Goal: Task Accomplishment & Management: Manage account settings

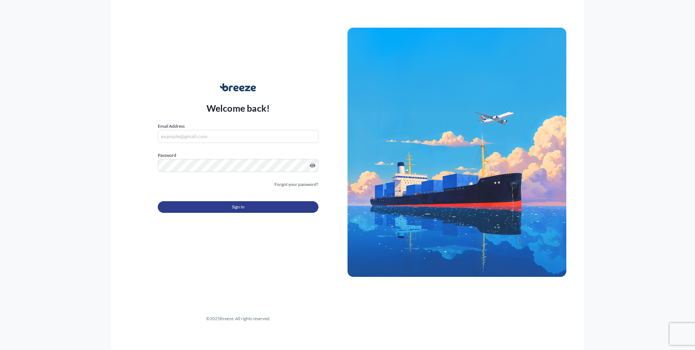
type input "[PERSON_NAME][EMAIL_ADDRESS][DOMAIN_NAME]"
click at [234, 207] on span "Sign In" at bounding box center [238, 206] width 13 height 7
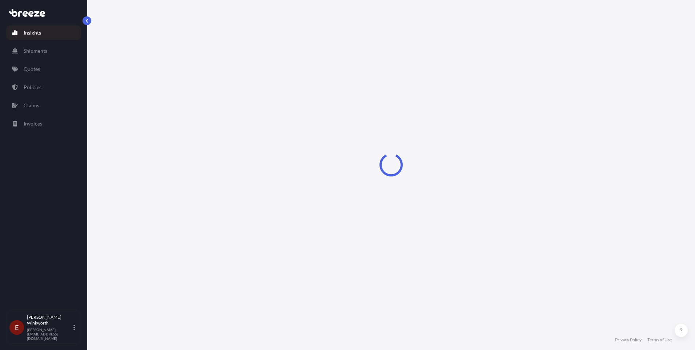
select select "2025"
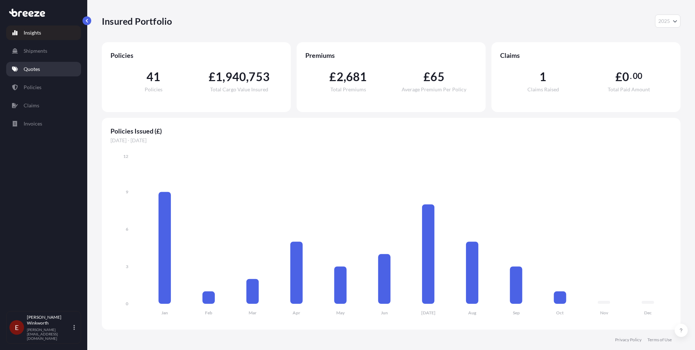
click at [32, 70] on p "Quotes" at bounding box center [32, 68] width 16 height 7
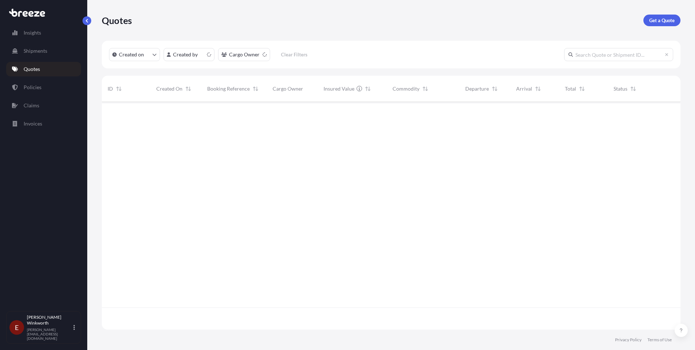
scroll to position [226, 573]
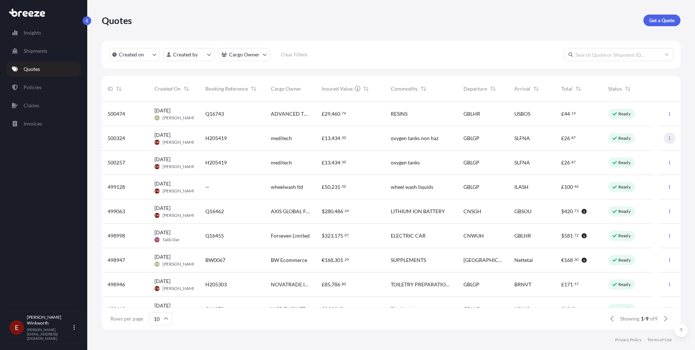
click at [668, 139] on icon "button" at bounding box center [670, 138] width 4 height 4
click at [632, 139] on p "Edit quote" at bounding box center [628, 139] width 23 height 7
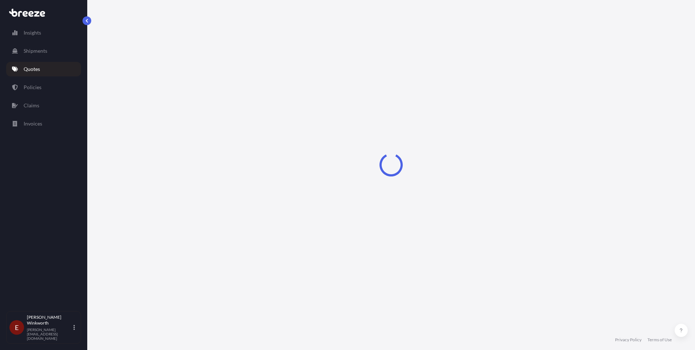
select select "Road"
select select "Sea"
select select "1"
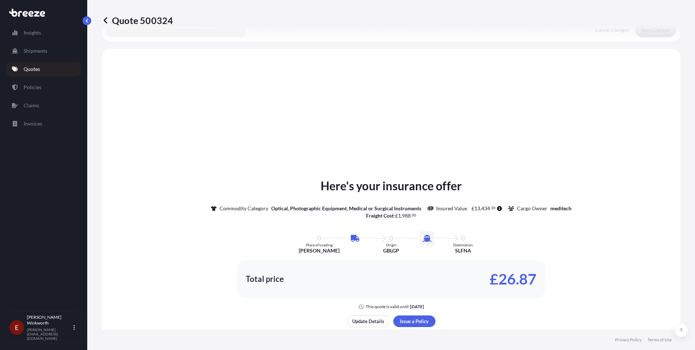
scroll to position [248, 0]
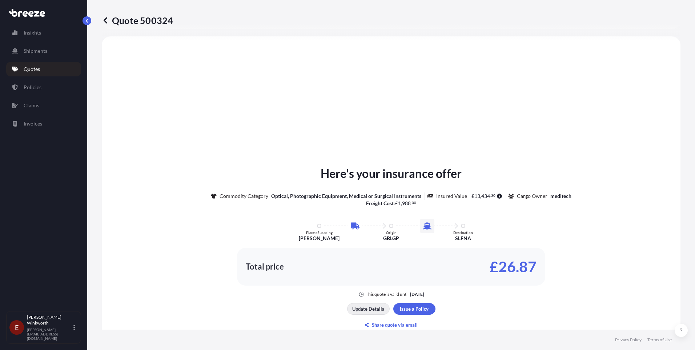
click at [362, 310] on p "Update Details" at bounding box center [368, 308] width 32 height 7
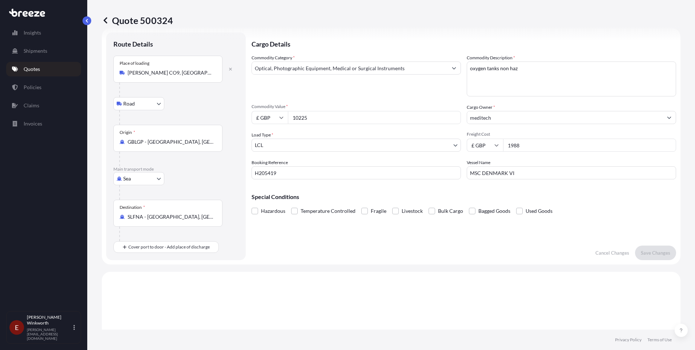
scroll to position [0, 0]
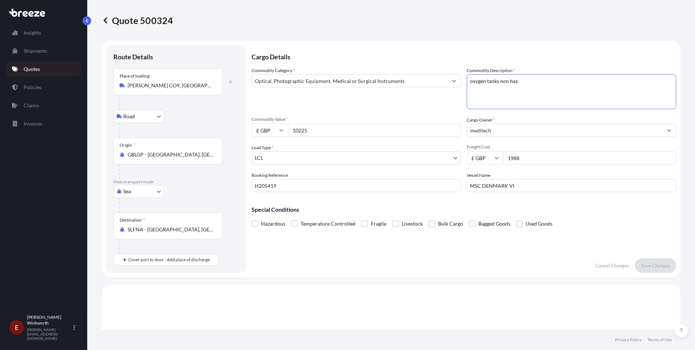
drag, startPoint x: 520, startPoint y: 81, endPoint x: 466, endPoint y: 85, distance: 53.6
click at [467, 85] on textarea "oxygen tanks non haz" at bounding box center [571, 91] width 209 height 35
type textarea "Oxygen cylinders with BN Valve Empty"
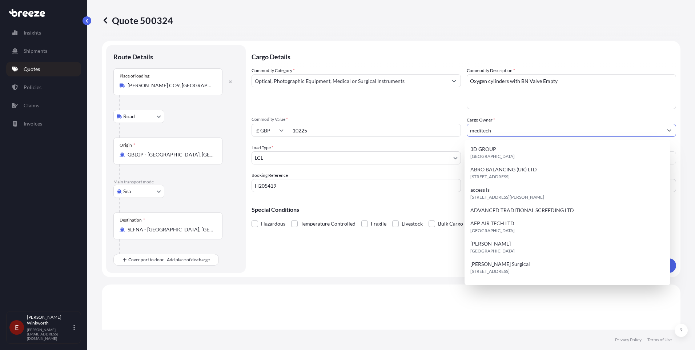
drag, startPoint x: 497, startPoint y: 131, endPoint x: 466, endPoint y: 131, distance: 30.2
click at [467, 132] on input "meditech" at bounding box center [565, 130] width 196 height 13
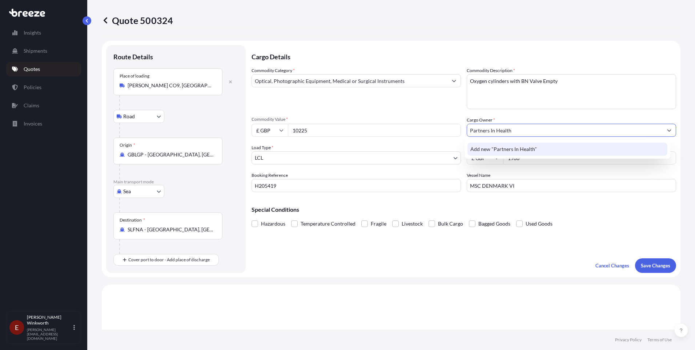
click at [526, 150] on span "Add new "Partners In Health"" at bounding box center [503, 148] width 67 height 7
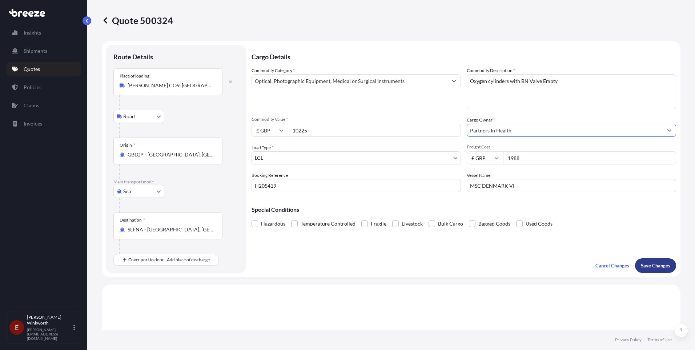
type input "Partners In Health"
click at [644, 264] on p "Save Changes" at bounding box center [655, 265] width 29 height 7
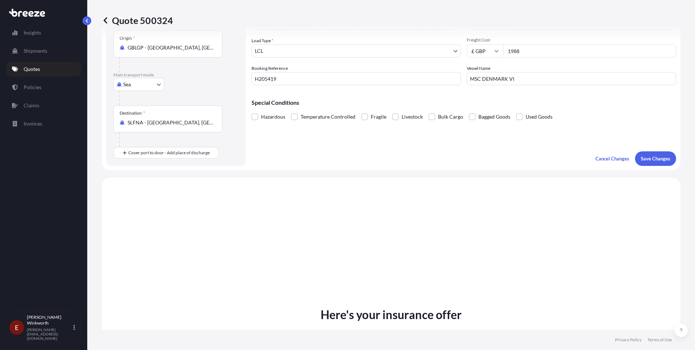
scroll to position [248, 0]
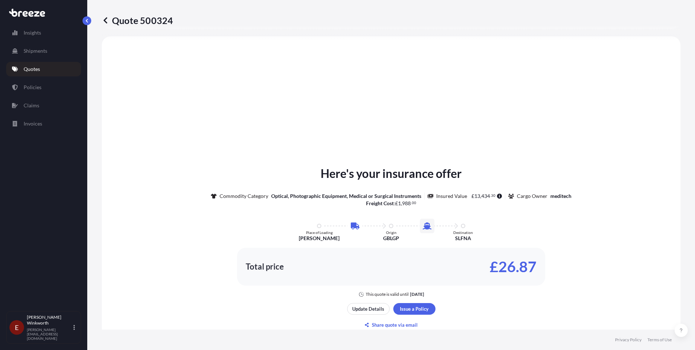
select select "Road"
select select "Sea"
select select "1"
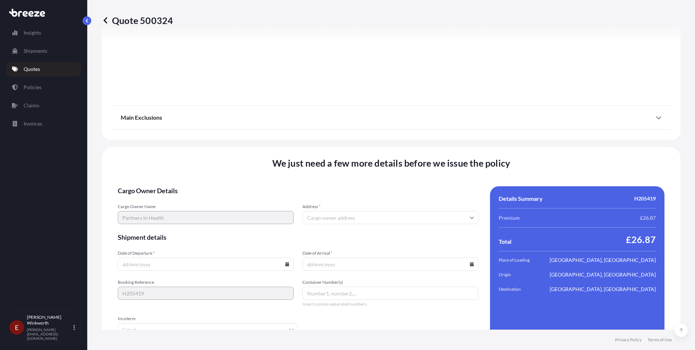
scroll to position [862, 0]
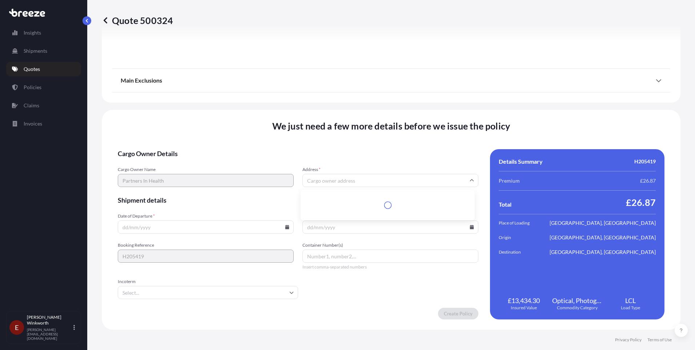
click at [307, 181] on input "Address *" at bounding box center [391, 180] width 176 height 13
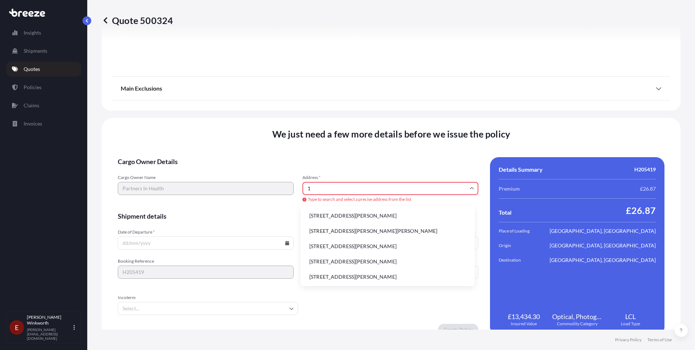
type input "1"
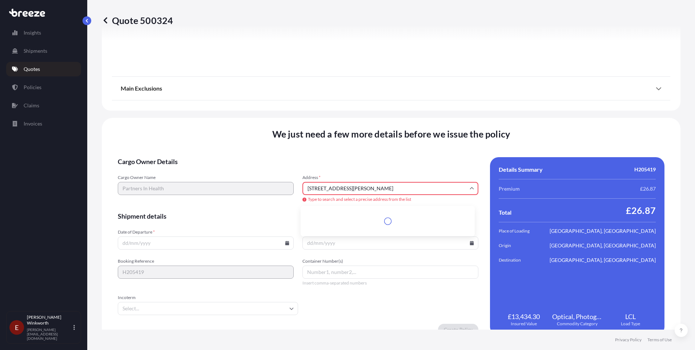
scroll to position [0, 0]
type input "1"
drag, startPoint x: 361, startPoint y: 186, endPoint x: 299, endPoint y: 186, distance: 61.4
click at [299, 186] on div "Cargo Owner Name Partners In Health Address * [PERSON_NAME][GEOGRAPHIC_DATA] Ty…" at bounding box center [298, 189] width 361 height 28
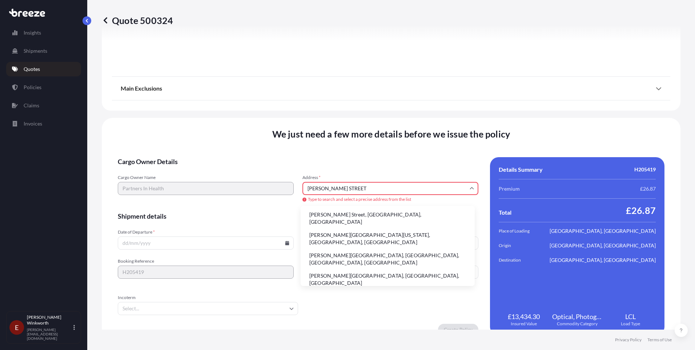
click at [365, 187] on input "[PERSON_NAME] STREET" at bounding box center [391, 188] width 176 height 13
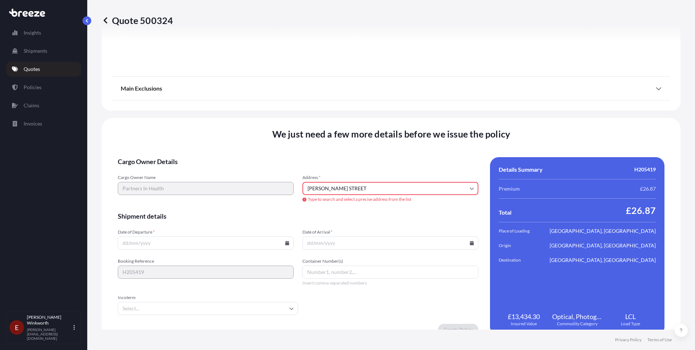
click at [472, 191] on input "[PERSON_NAME] STREET" at bounding box center [391, 188] width 176 height 13
click at [470, 189] on icon at bounding box center [472, 189] width 4 height 2
click at [470, 190] on icon at bounding box center [472, 188] width 4 height 4
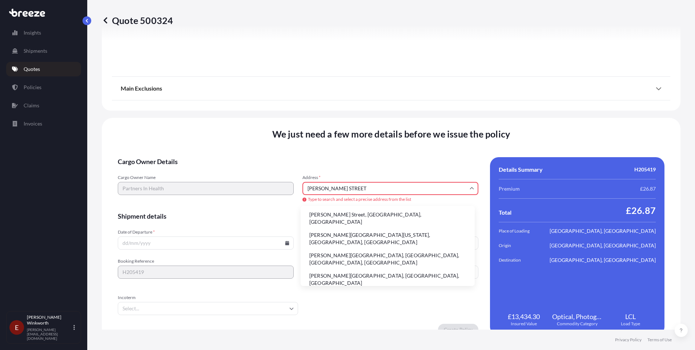
scroll to position [1, 0]
drag, startPoint x: 348, startPoint y: 189, endPoint x: 298, endPoint y: 188, distance: 50.6
click at [298, 188] on div "Cargo Owner Name Partners In Health Address * [PERSON_NAME][GEOGRAPHIC_DATA] Ty…" at bounding box center [298, 189] width 361 height 28
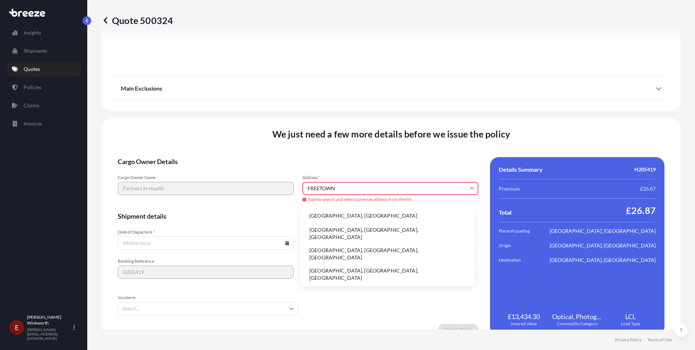
click at [339, 215] on li "[GEOGRAPHIC_DATA], [GEOGRAPHIC_DATA]" at bounding box center [388, 216] width 168 height 14
type input "[GEOGRAPHIC_DATA], [GEOGRAPHIC_DATA]"
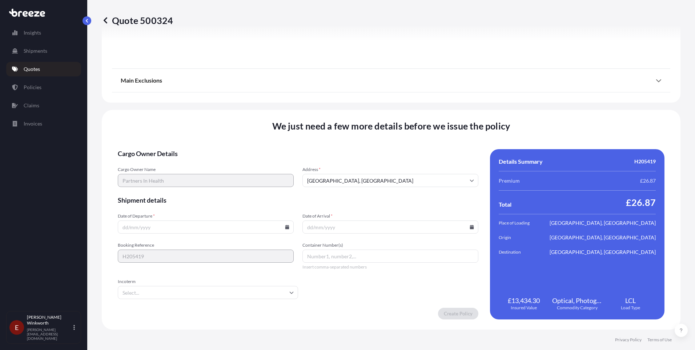
click at [285, 228] on icon at bounding box center [287, 227] width 4 height 4
click at [206, 136] on button "2" at bounding box center [205, 135] width 12 height 12
type input "[DATE]"
click at [468, 229] on input "Date of Arrival *" at bounding box center [391, 226] width 176 height 13
click at [470, 226] on icon at bounding box center [472, 227] width 4 height 4
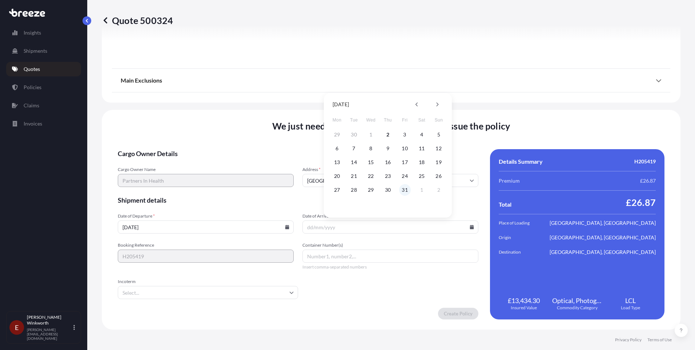
click at [405, 189] on button "31" at bounding box center [405, 190] width 12 height 12
type input "[DATE]"
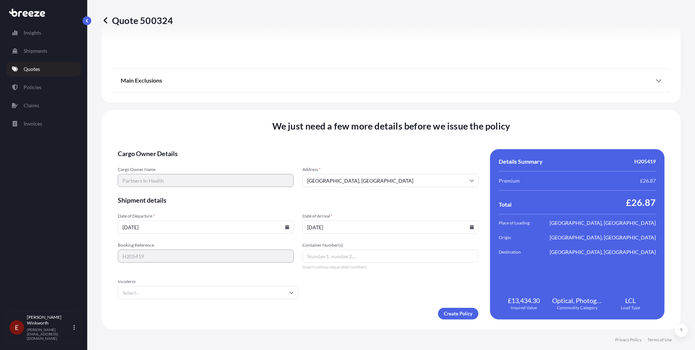
click at [405, 199] on button "31" at bounding box center [400, 202] width 9 height 7
click at [312, 255] on input "Container Number(s)" at bounding box center [391, 255] width 176 height 13
click at [317, 256] on input "Container Number(s)" at bounding box center [391, 255] width 176 height 13
type input "TCLU1953577"
click at [290, 295] on input "Incoterm" at bounding box center [208, 292] width 180 height 13
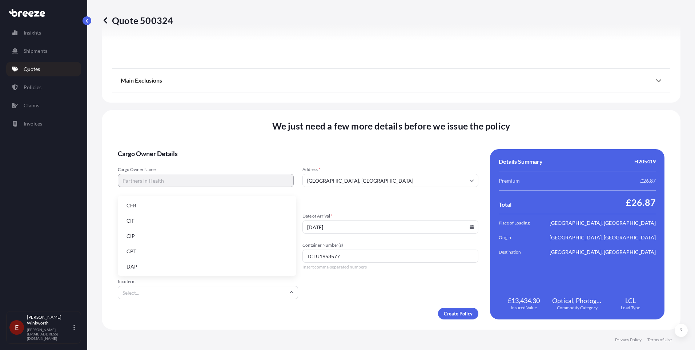
click at [129, 219] on li "CIF" at bounding box center [207, 221] width 173 height 14
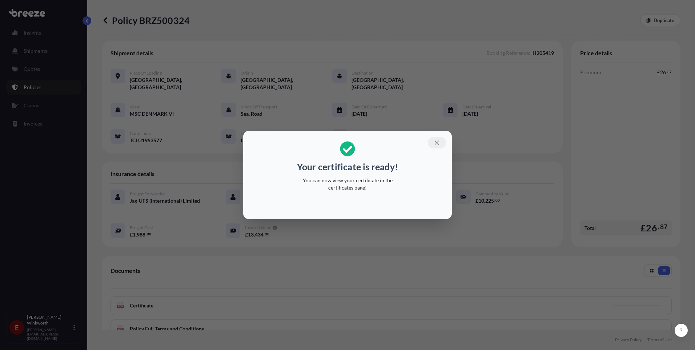
click at [437, 143] on icon "button" at bounding box center [437, 142] width 7 height 7
